Goal: Obtain resource: Obtain resource

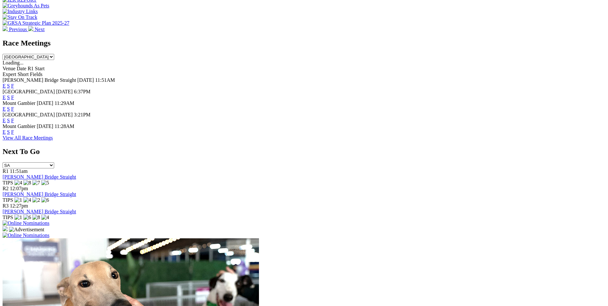
scroll to position [255, 0]
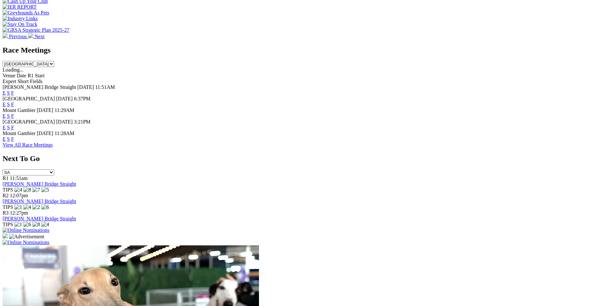
click at [6, 136] on link "E" at bounding box center [4, 138] width 3 height 5
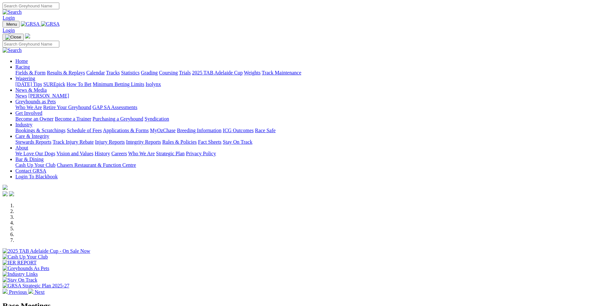
click at [30, 64] on link "Racing" at bounding box center [22, 66] width 14 height 5
drag, startPoint x: 65, startPoint y: 48, endPoint x: 69, endPoint y: 46, distance: 4.0
click at [45, 70] on link "Fields & Form" at bounding box center [30, 72] width 30 height 5
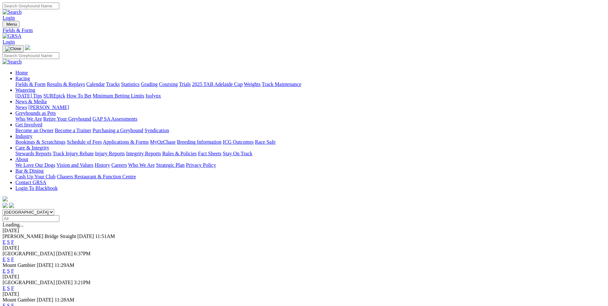
click at [6, 268] on link "E" at bounding box center [4, 270] width 3 height 5
